Goal: Information Seeking & Learning: Learn about a topic

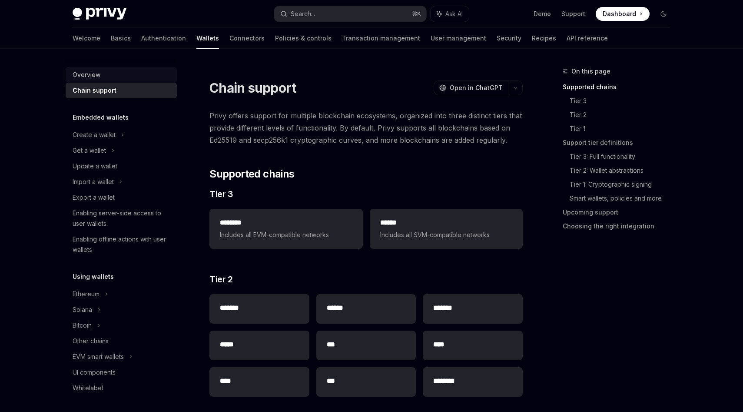
click at [99, 80] on link "Overview" at bounding box center [121, 75] width 111 height 16
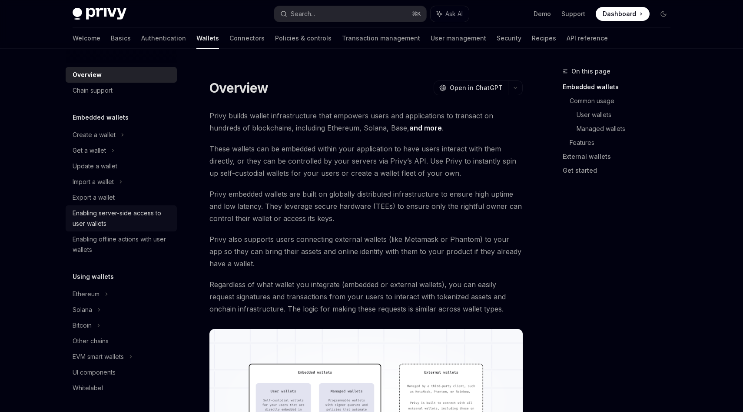
click at [67, 218] on link "Enabling server-side access to user wallets" at bounding box center [121, 218] width 111 height 26
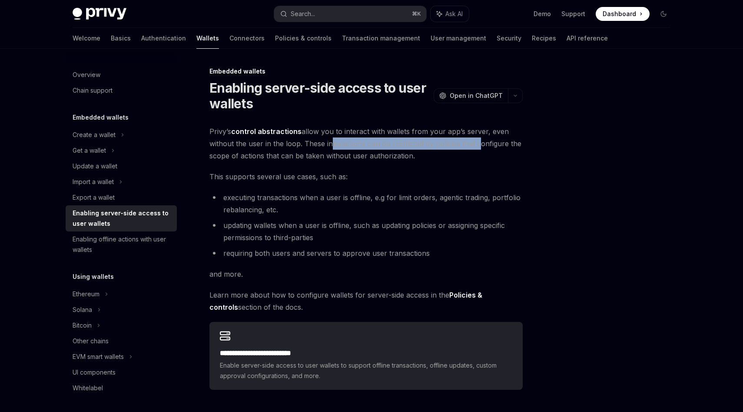
drag, startPoint x: 327, startPoint y: 140, endPoint x: 476, endPoint y: 144, distance: 149.2
click at [476, 144] on span "Privy’s control abstractions allow you to interact with wallets from your app’s…" at bounding box center [366, 143] width 313 height 37
copy span "nteractions can be restricted by policies that"
click at [320, 207] on li "executing transactions when a user is offline, e.g for limit orders, agentic tr…" at bounding box center [366, 203] width 313 height 24
drag, startPoint x: 312, startPoint y: 237, endPoint x: 436, endPoint y: 221, distance: 124.9
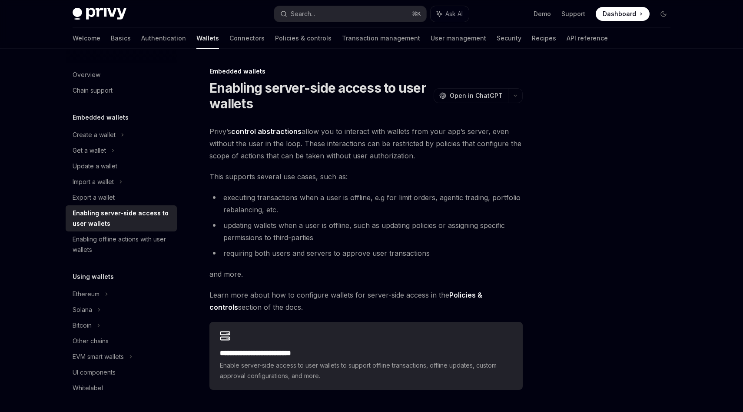
click at [436, 221] on li "updating wallets when a user is offline, such as updating policies or assigning…" at bounding box center [366, 231] width 313 height 24
drag, startPoint x: 448, startPoint y: 224, endPoint x: 447, endPoint y: 242, distance: 18.3
click at [447, 242] on li "updating wallets when a user is offline, such as updating policies or assigning…" at bounding box center [366, 231] width 313 height 24
copy li "assigning specific permissions to third-parties"
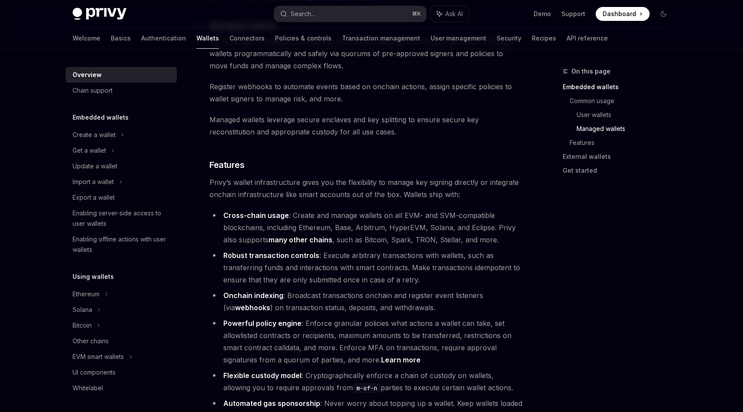
scroll to position [833, 0]
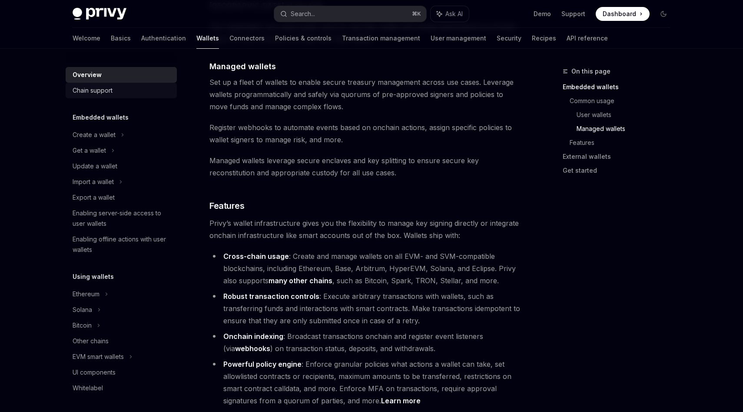
click at [97, 89] on div "Chain support" at bounding box center [93, 90] width 40 height 10
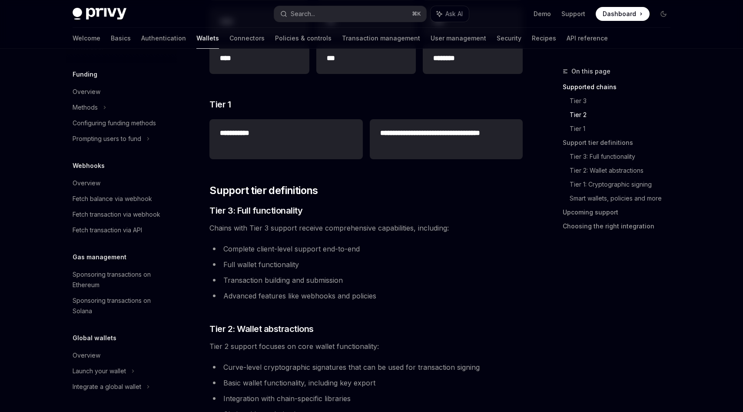
scroll to position [325, 0]
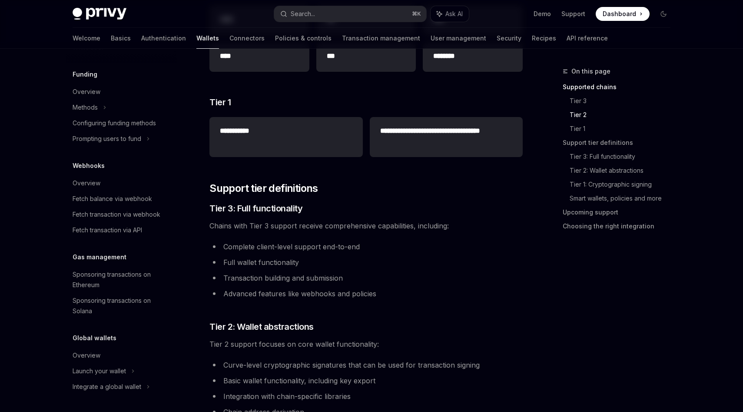
click at [113, 276] on div "Sponsoring transactions on Ethereum" at bounding box center [122, 279] width 99 height 21
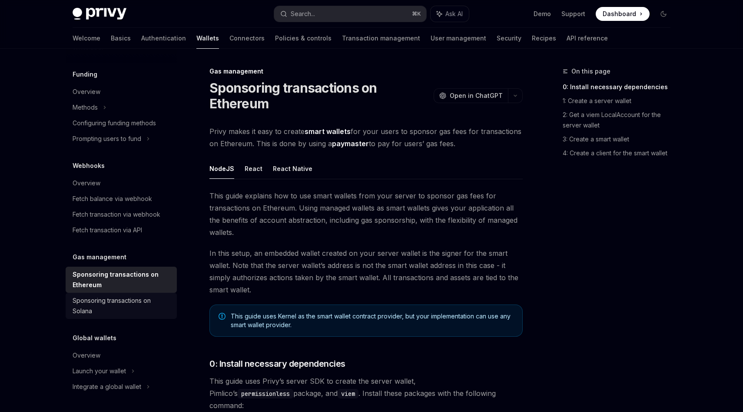
click at [116, 295] on div "Sponsoring transactions on Solana" at bounding box center [122, 305] width 99 height 21
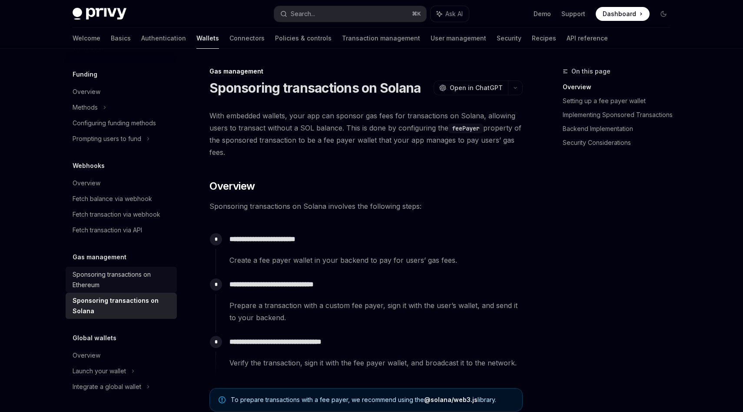
click at [124, 283] on div "Sponsoring transactions on Ethereum" at bounding box center [122, 279] width 99 height 21
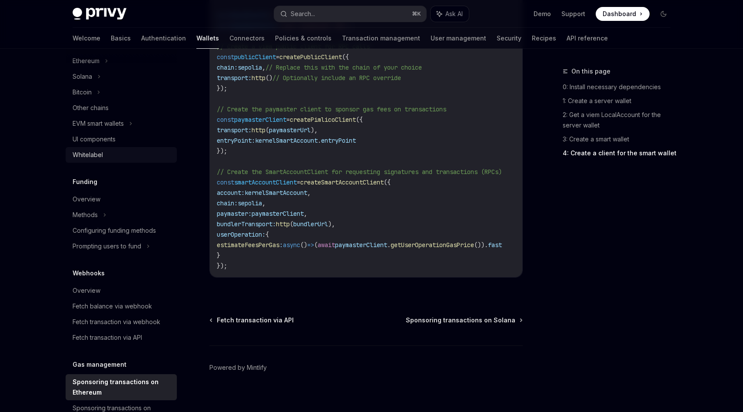
scroll to position [340, 0]
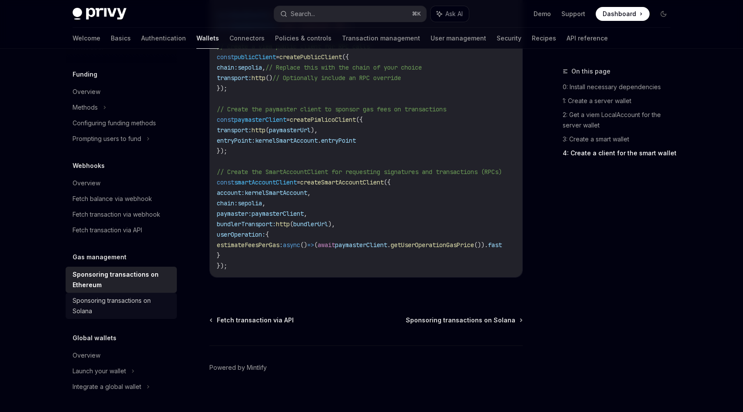
click at [137, 303] on div "Sponsoring transactions on Solana" at bounding box center [122, 305] width 99 height 21
type textarea "*"
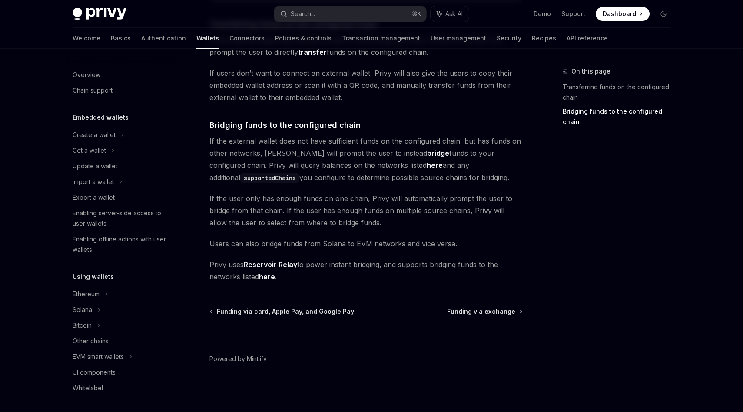
scroll to position [259, 0]
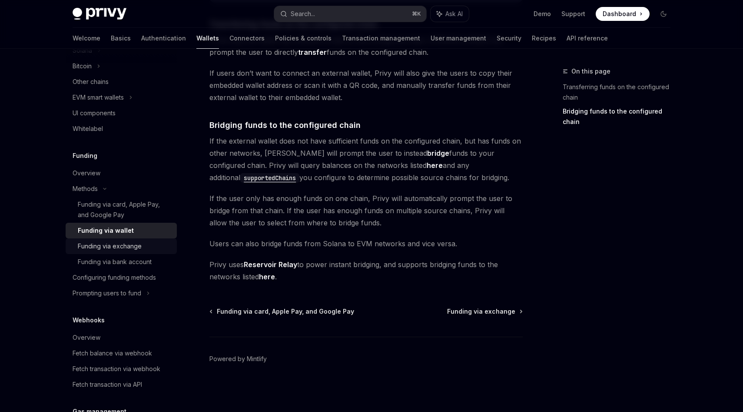
click at [124, 247] on div "Funding via exchange" at bounding box center [110, 246] width 64 height 10
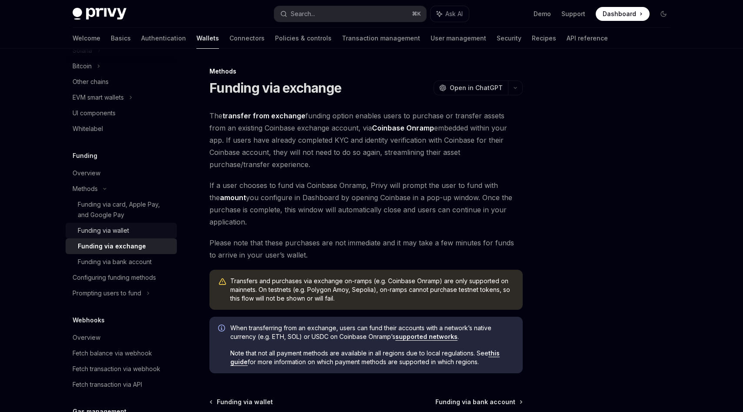
click at [124, 228] on div "Funding via wallet" at bounding box center [103, 230] width 51 height 10
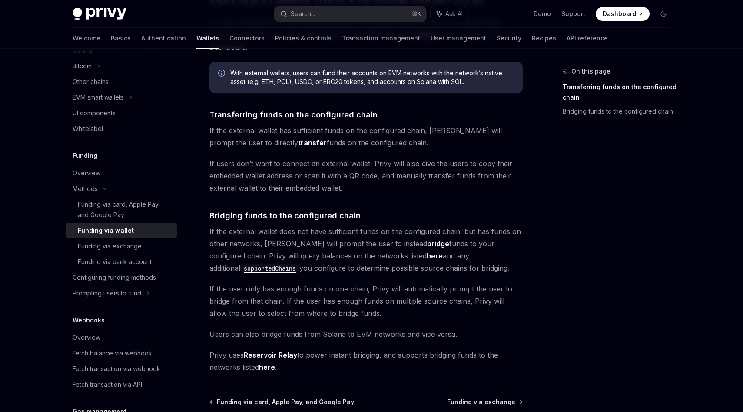
scroll to position [176, 0]
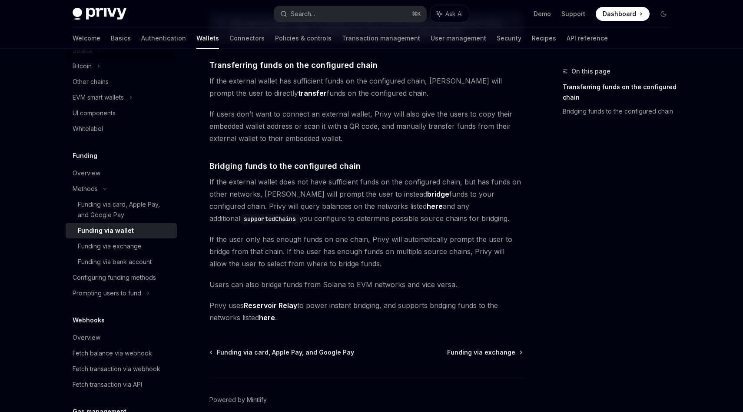
click at [93, 12] on img at bounding box center [100, 14] width 54 height 12
type textarea "*"
